Goal: Navigation & Orientation: Find specific page/section

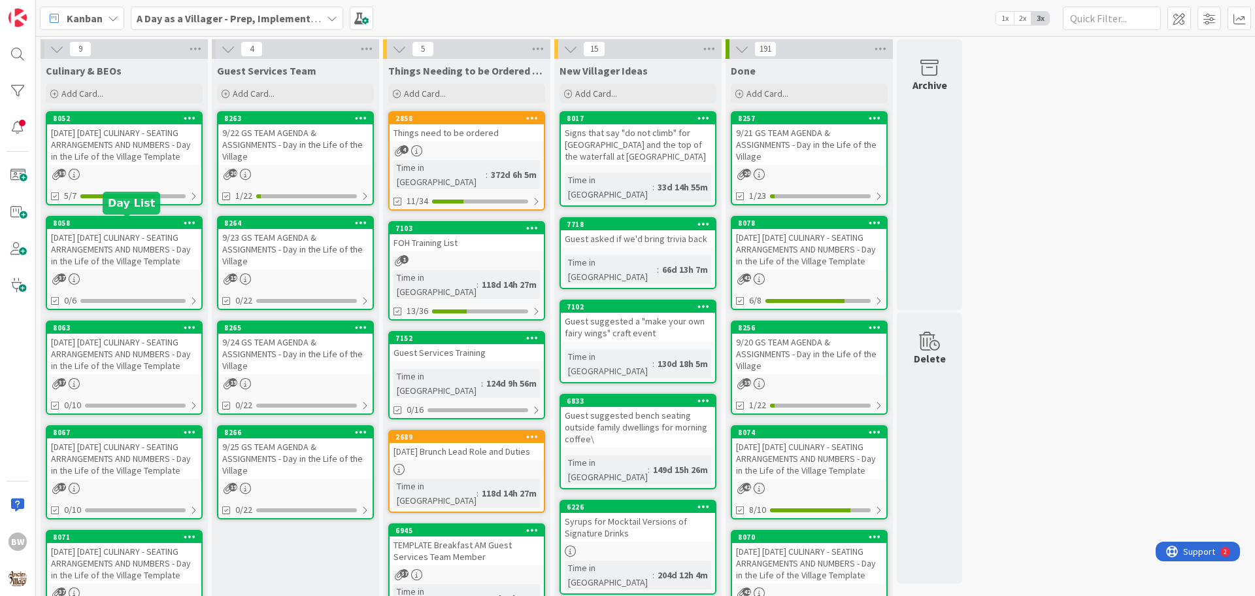
click at [112, 229] on div "[DATE] [DATE] CULINARY - SEATING ARRANGEMENTS AND NUMBERS - Day in the Life of …" at bounding box center [124, 249] width 154 height 41
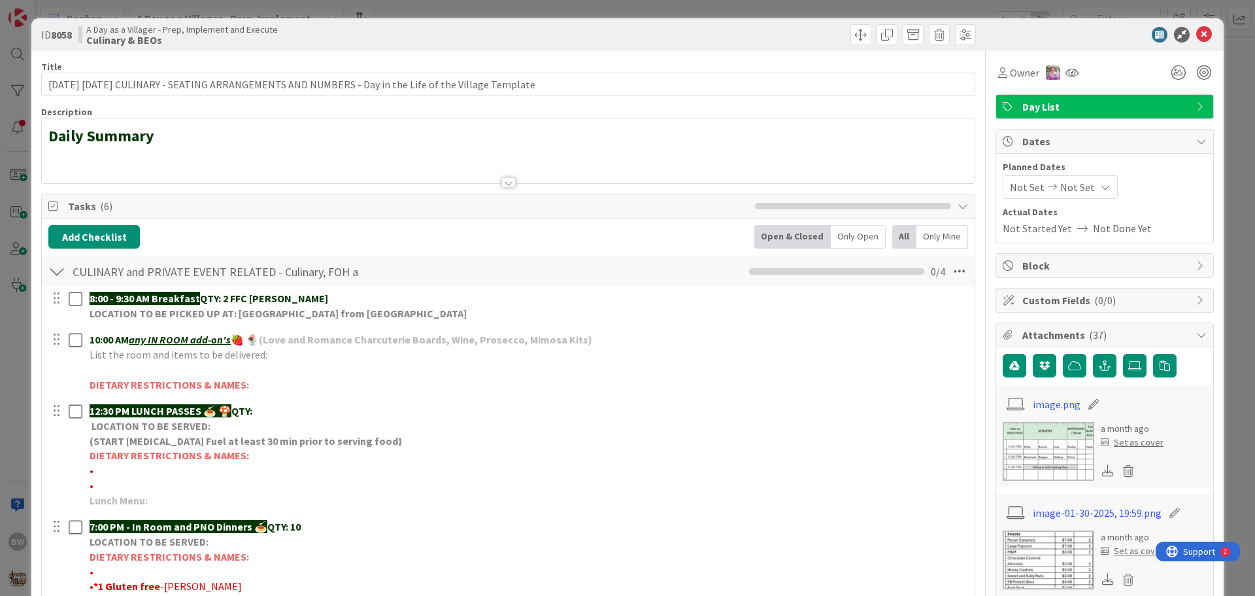
click at [501, 180] on div at bounding box center [508, 182] width 14 height 10
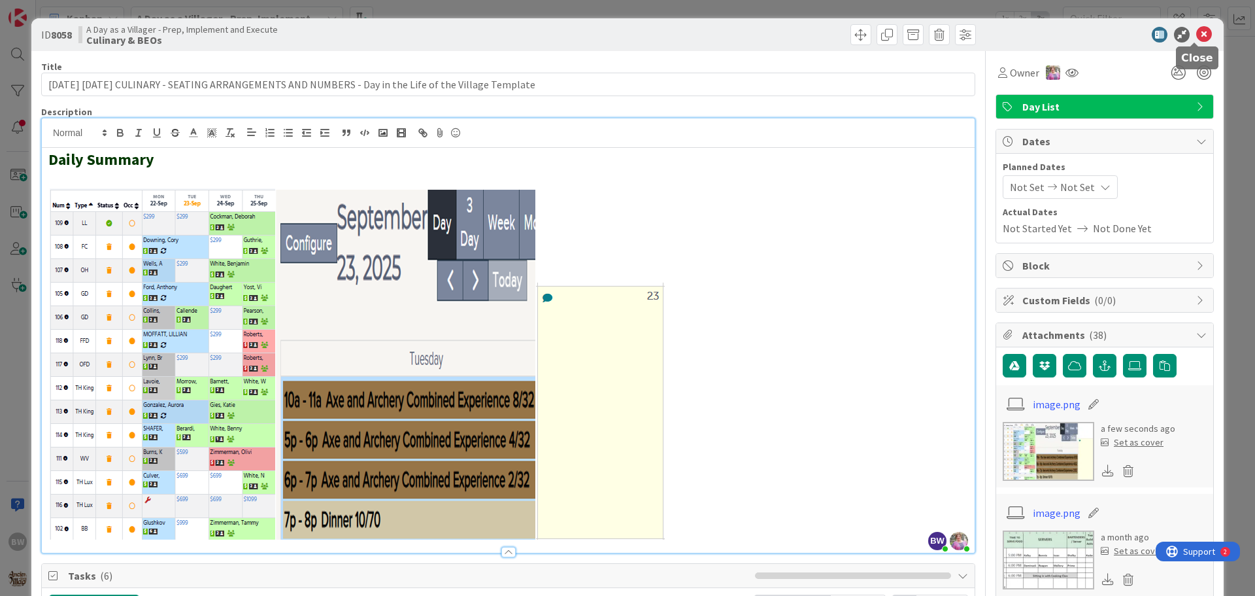
click at [1196, 34] on icon at bounding box center [1204, 35] width 16 height 16
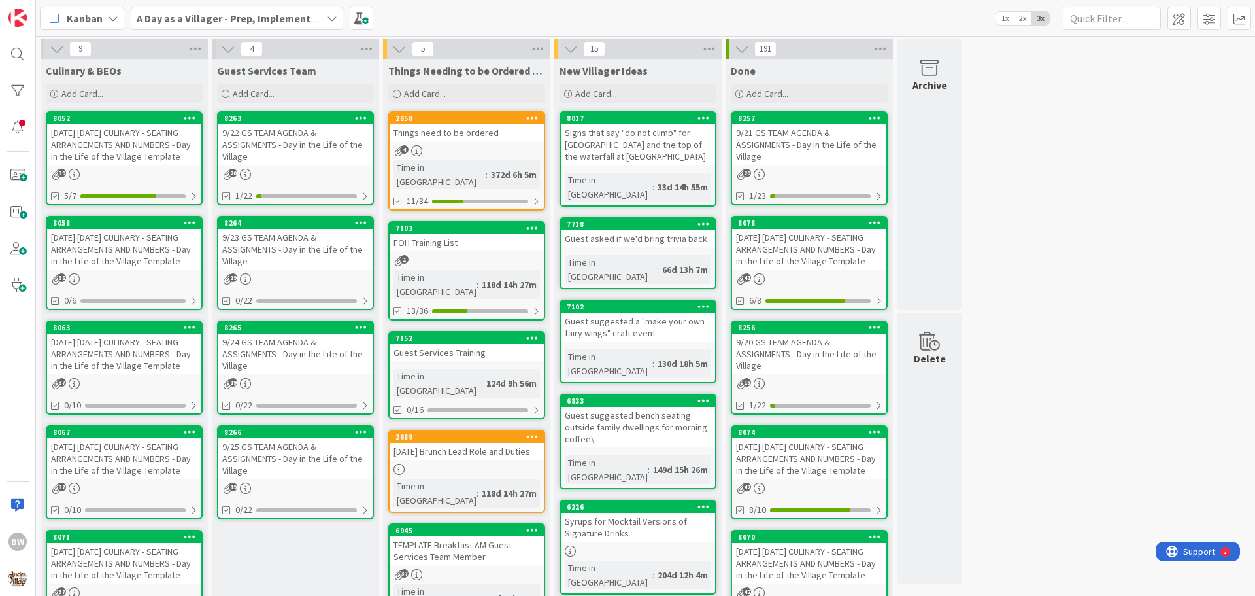
click at [291, 228] on div "8264" at bounding box center [295, 223] width 154 height 12
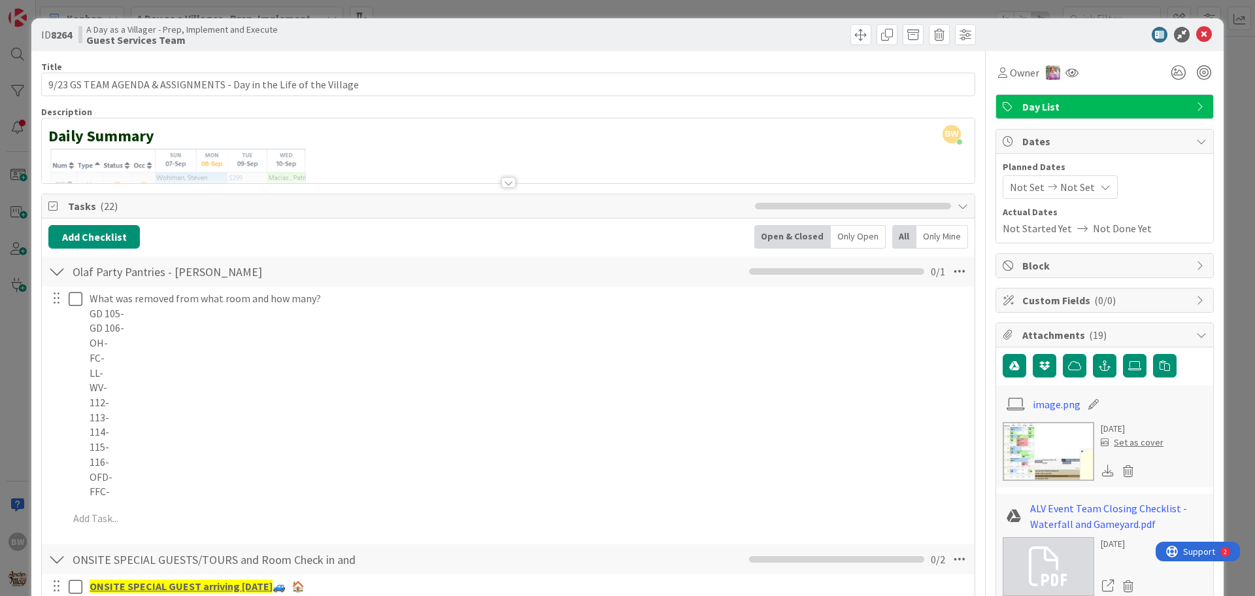
click at [501, 184] on div at bounding box center [508, 182] width 14 height 10
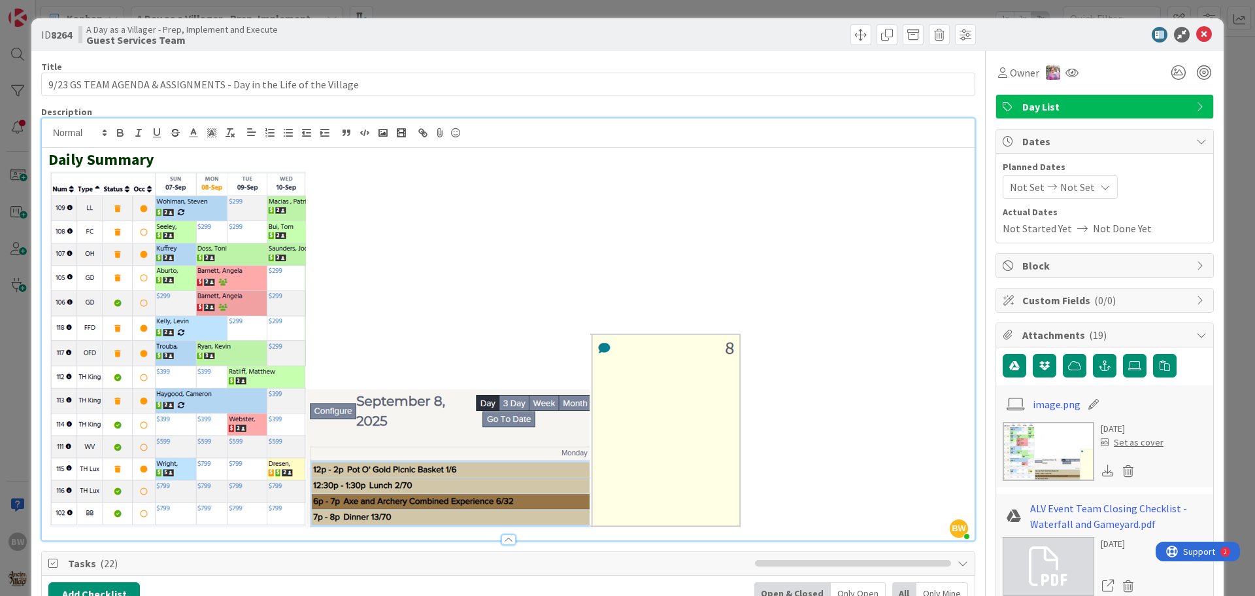
drag, startPoint x: 746, startPoint y: 409, endPoint x: 228, endPoint y: 369, distance: 519.3
click at [228, 369] on h2 at bounding box center [508, 348] width 920 height 358
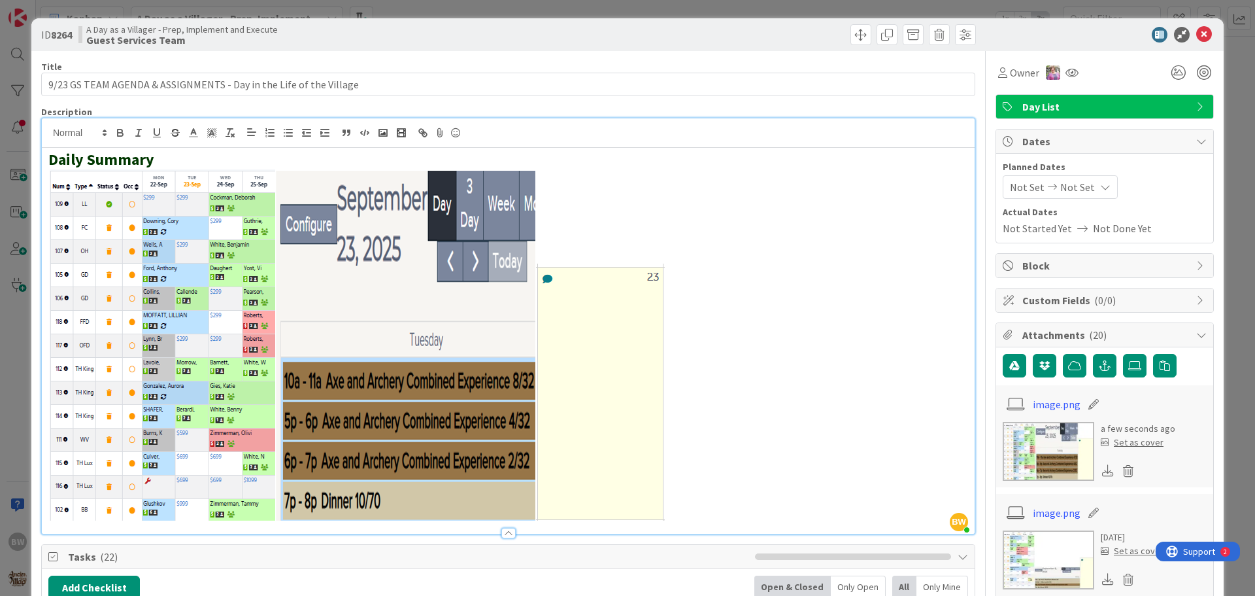
click at [762, 37] on div at bounding box center [744, 34] width 464 height 21
click at [757, 39] on div at bounding box center [744, 34] width 464 height 21
click at [1057, 39] on div at bounding box center [1098, 35] width 231 height 16
click at [671, 562] on span "Tasks ( 22 )" at bounding box center [408, 556] width 681 height 16
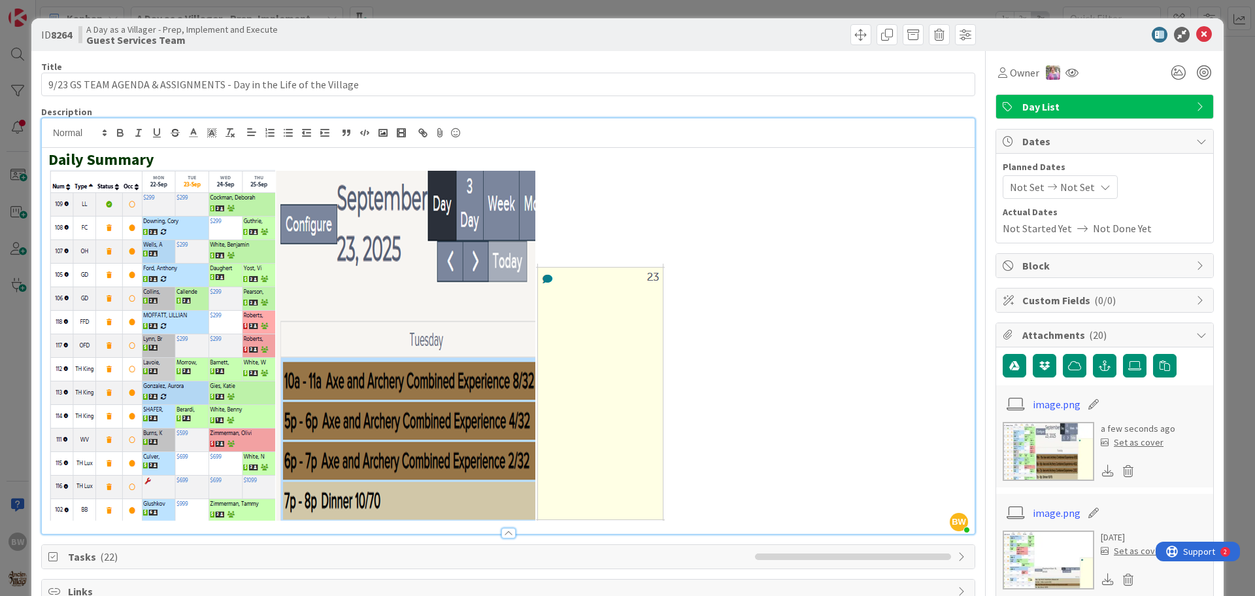
click at [394, 584] on span "Links" at bounding box center [509, 591] width 883 height 16
click at [1196, 31] on icon at bounding box center [1204, 35] width 16 height 16
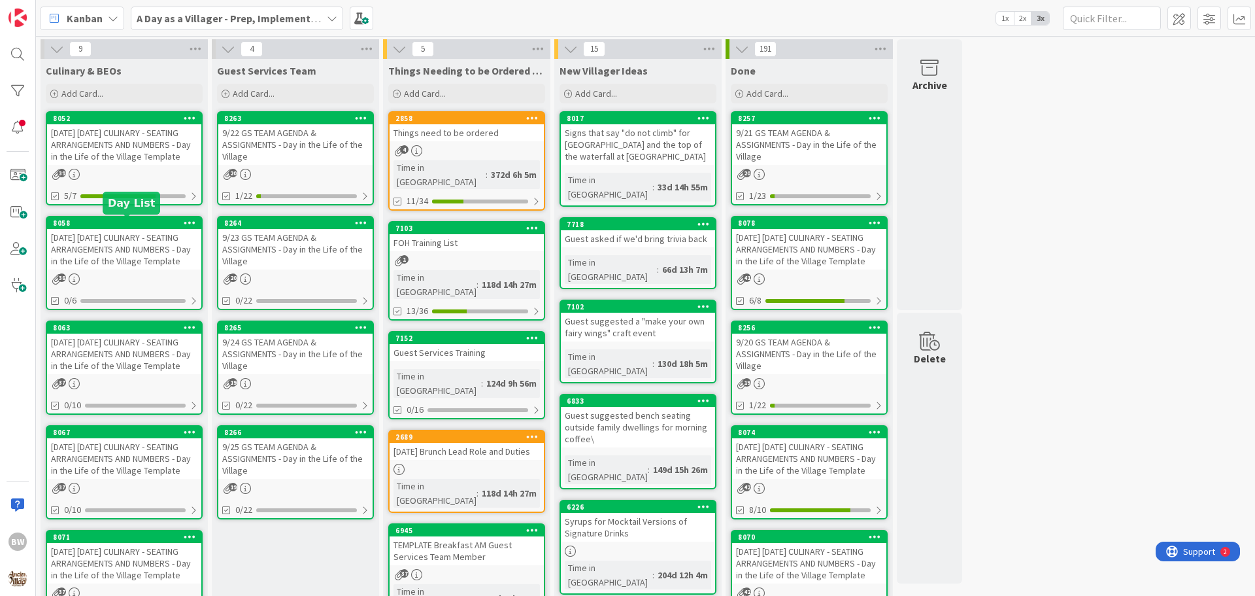
click at [93, 226] on div "8058" at bounding box center [127, 222] width 148 height 9
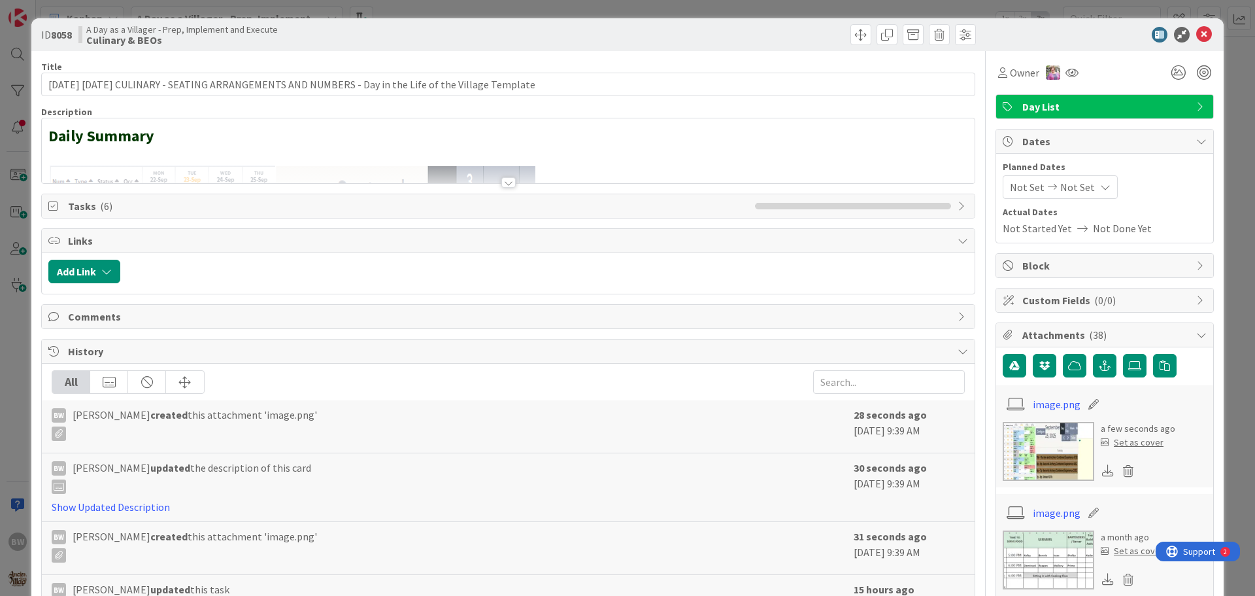
click at [505, 186] on div at bounding box center [508, 182] width 14 height 10
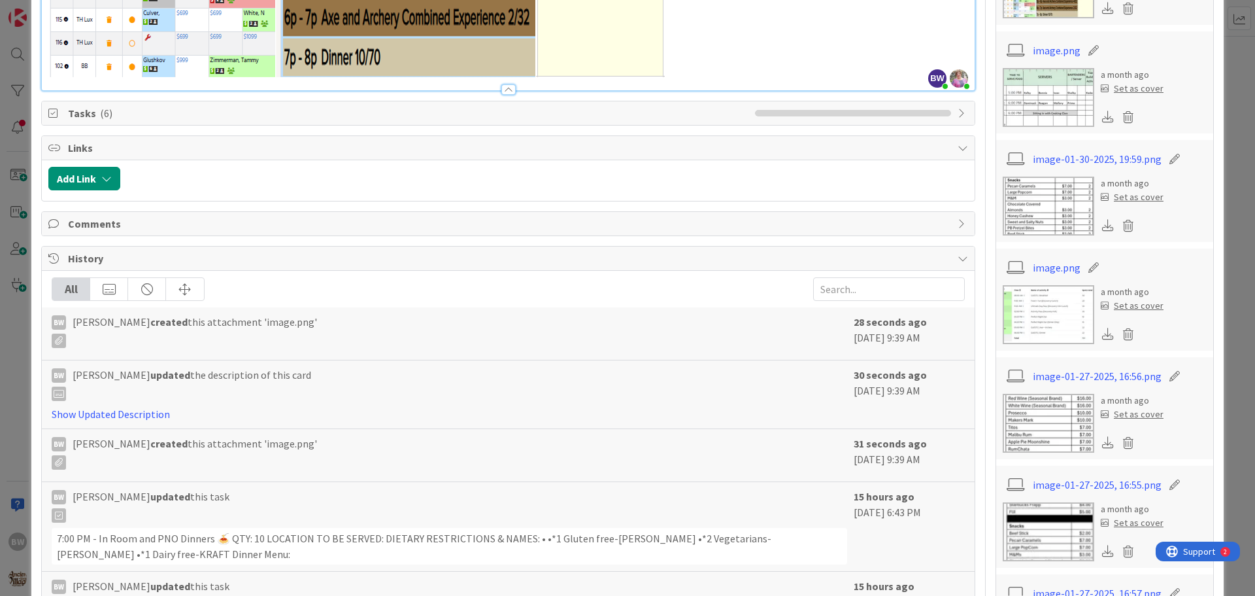
scroll to position [458, 0]
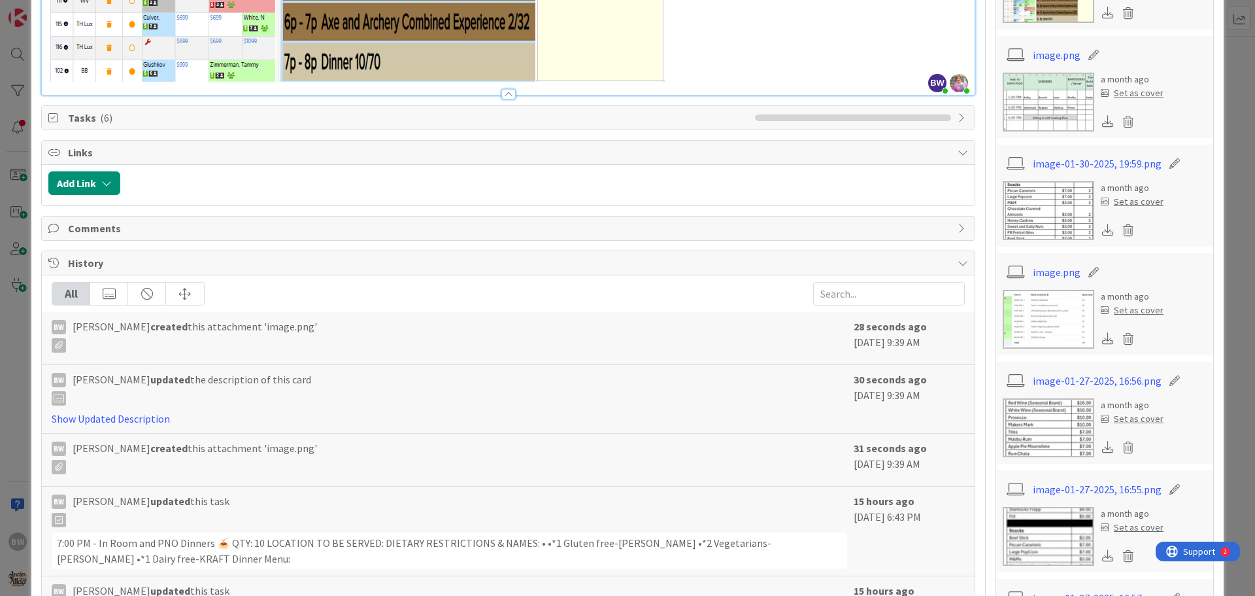
click at [100, 119] on span "( 6 )" at bounding box center [106, 117] width 12 height 13
